Goal: Check status: Check status

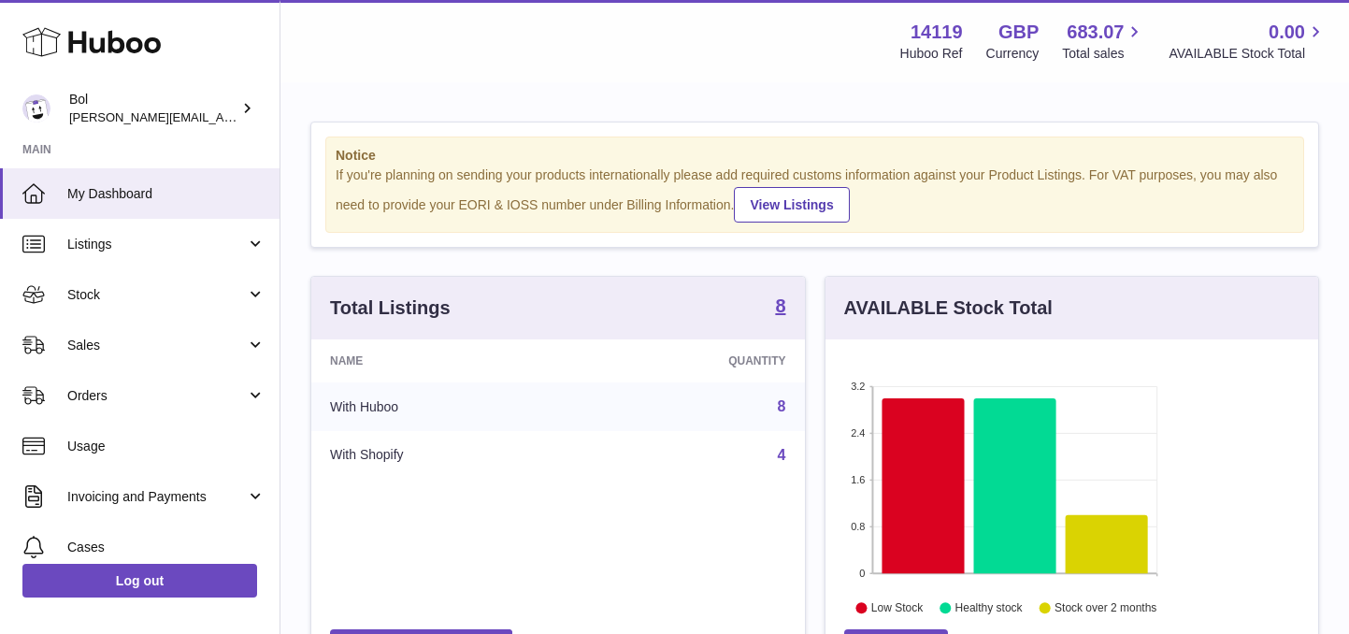
scroll to position [292, 493]
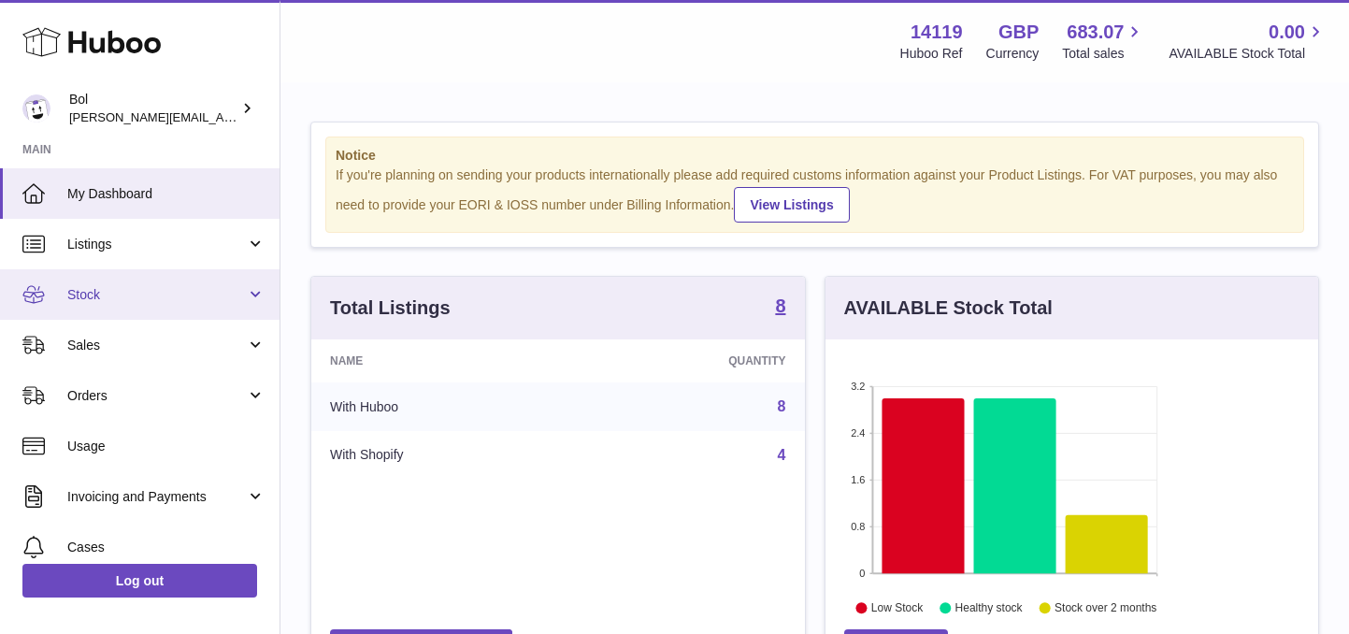
click at [93, 293] on span "Stock" at bounding box center [156, 295] width 179 height 18
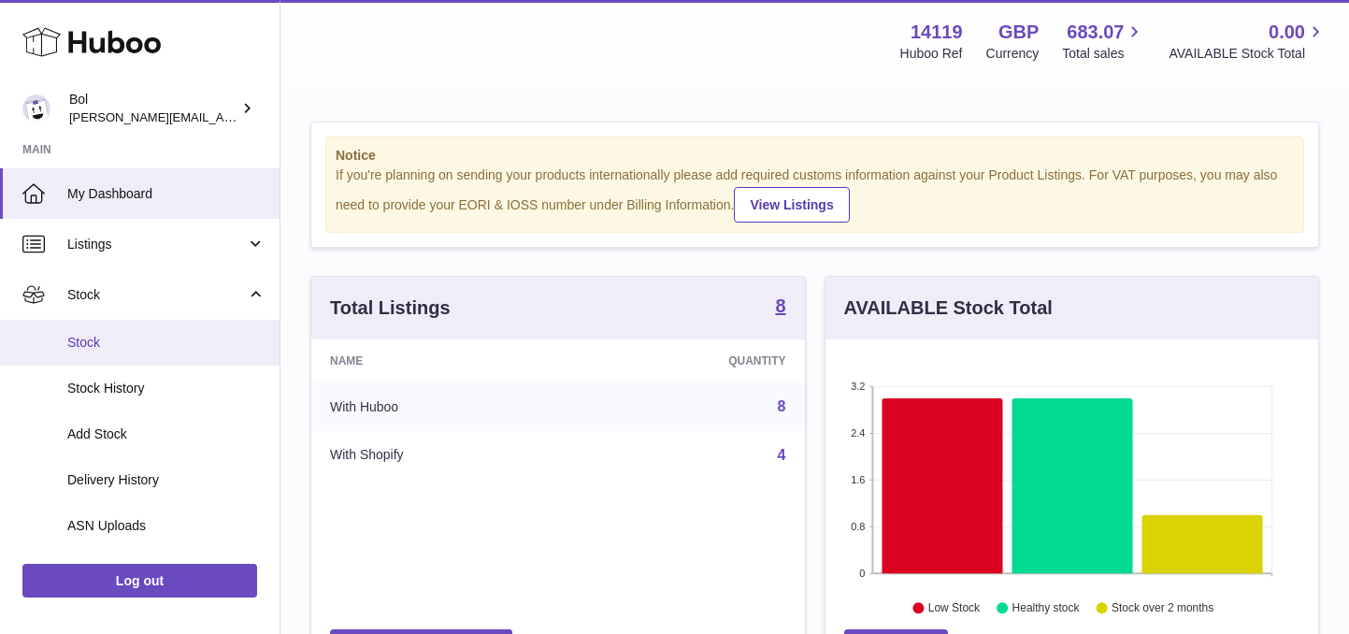
click at [128, 342] on span "Stock" at bounding box center [166, 343] width 198 height 18
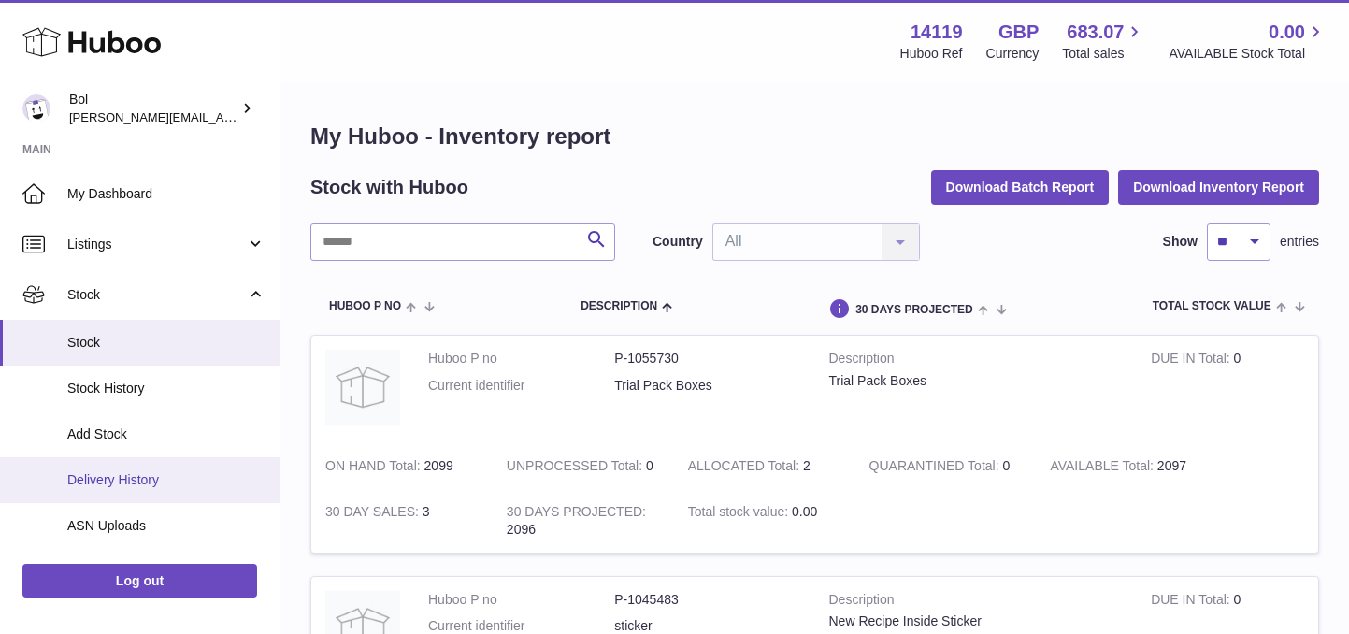
click at [125, 475] on span "Delivery History" at bounding box center [166, 480] width 198 height 18
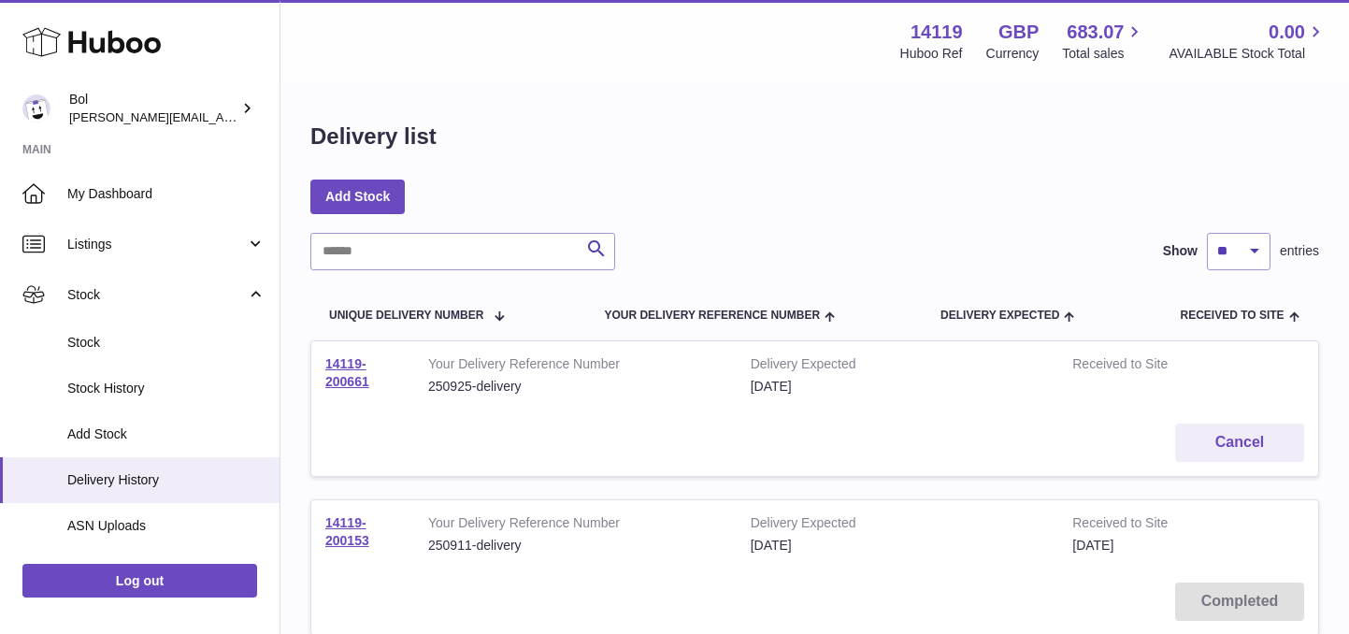
drag, startPoint x: 383, startPoint y: 387, endPoint x: 314, endPoint y: 364, distance: 73.0
click at [314, 364] on td "14119-200661" at bounding box center [362, 375] width 103 height 68
copy link "14119-200661"
click at [32, 35] on icon at bounding box center [91, 41] width 138 height 37
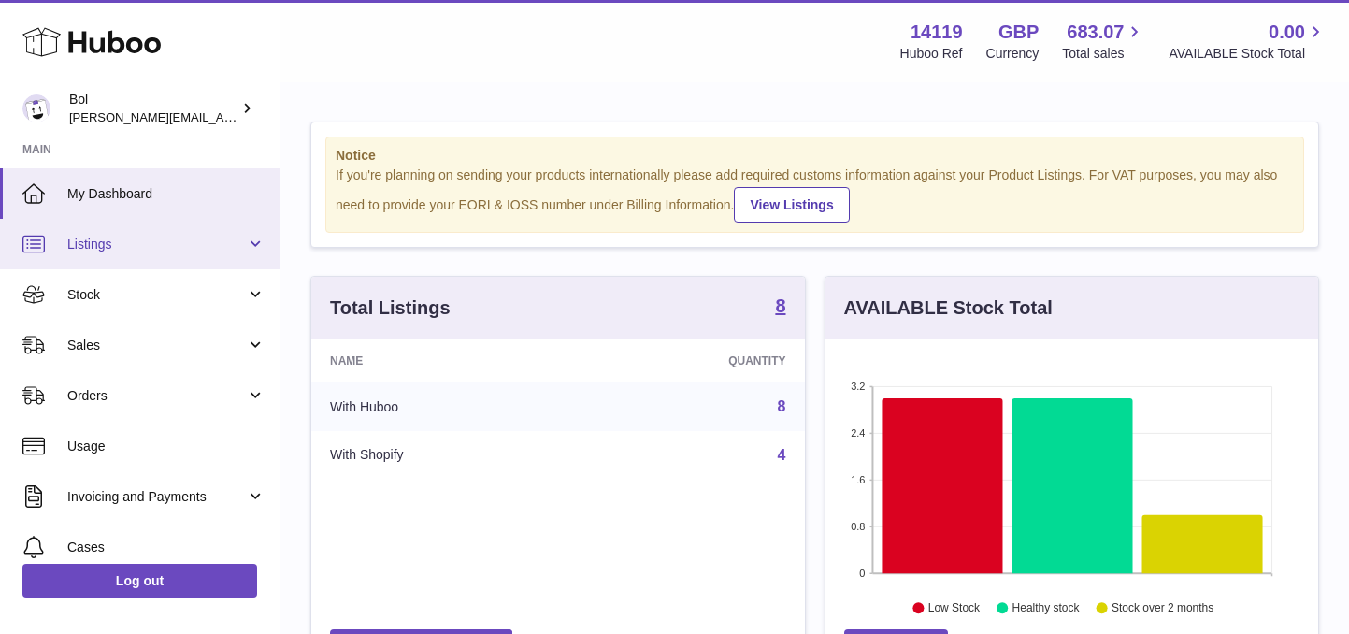
scroll to position [164, 0]
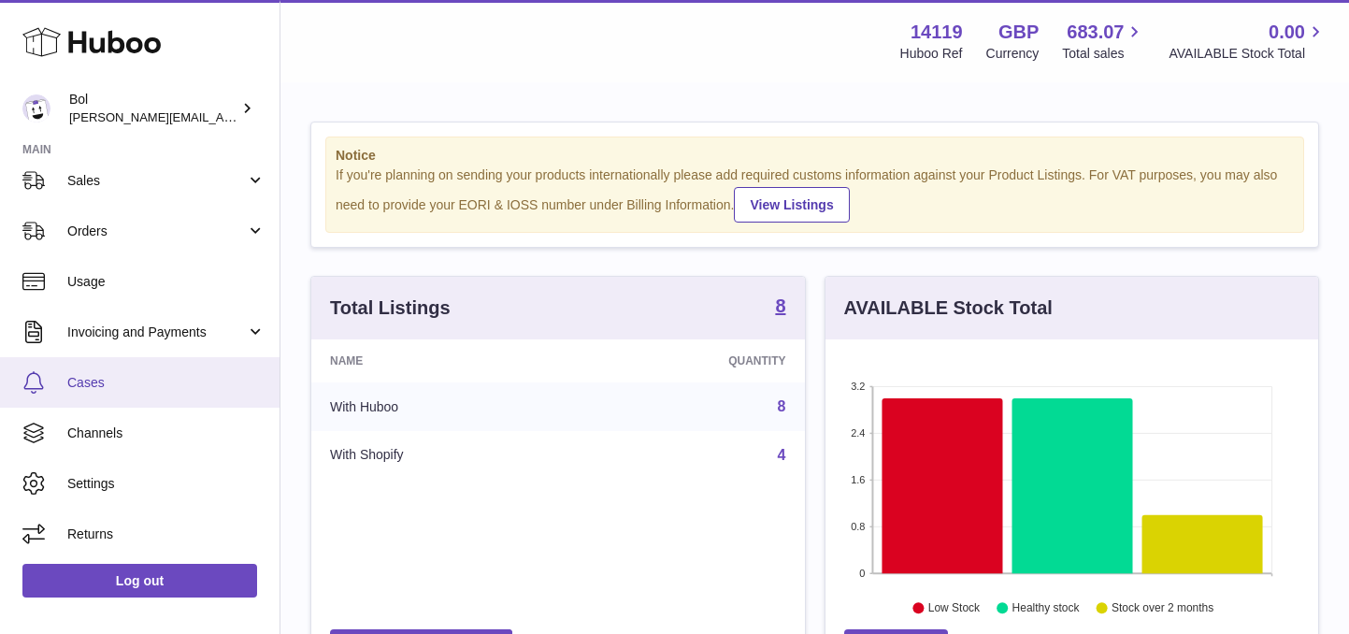
click at [100, 385] on span "Cases" at bounding box center [166, 383] width 198 height 18
